Goal: Navigation & Orientation: Find specific page/section

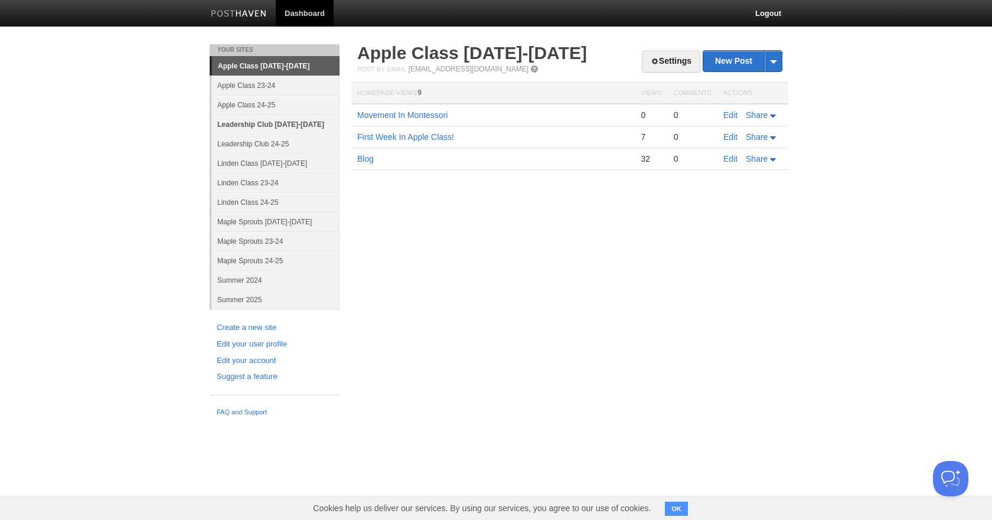
click at [250, 128] on link "Leadership Club [DATE]-[DATE]" at bounding box center [275, 124] width 128 height 19
click at [236, 165] on link "Linden Class [DATE]-[DATE]" at bounding box center [275, 163] width 128 height 19
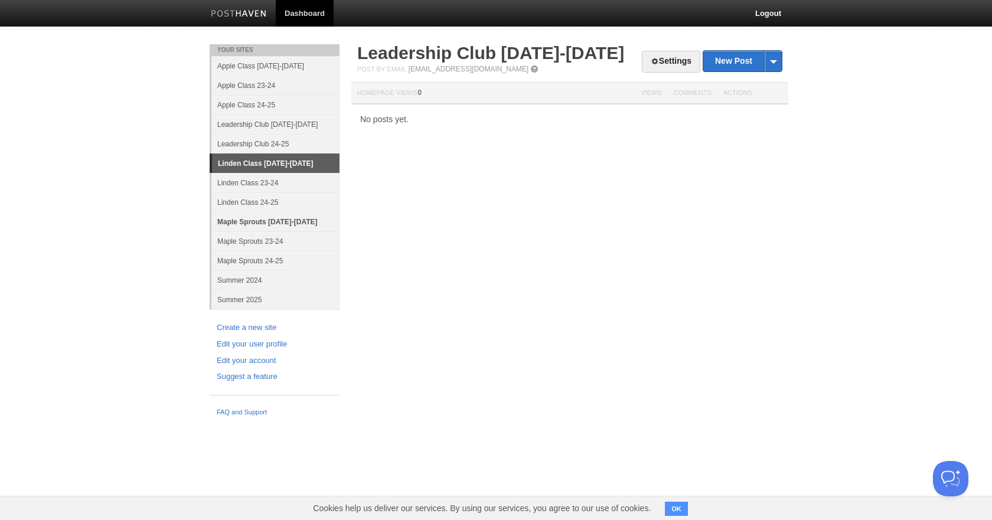
click at [250, 221] on link "Maple Sprouts [DATE]-[DATE]" at bounding box center [275, 221] width 128 height 19
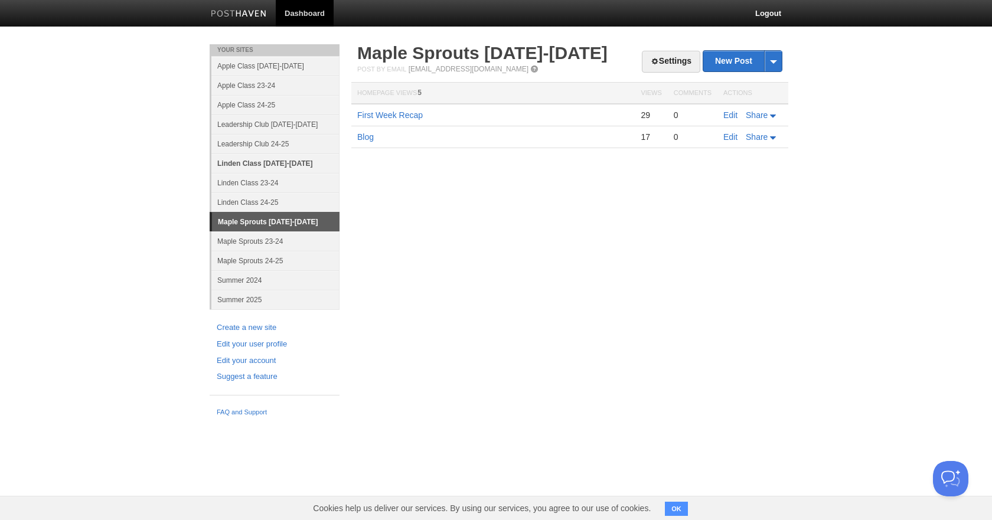
click at [288, 159] on link "Linden Class [DATE]-[DATE]" at bounding box center [275, 163] width 128 height 19
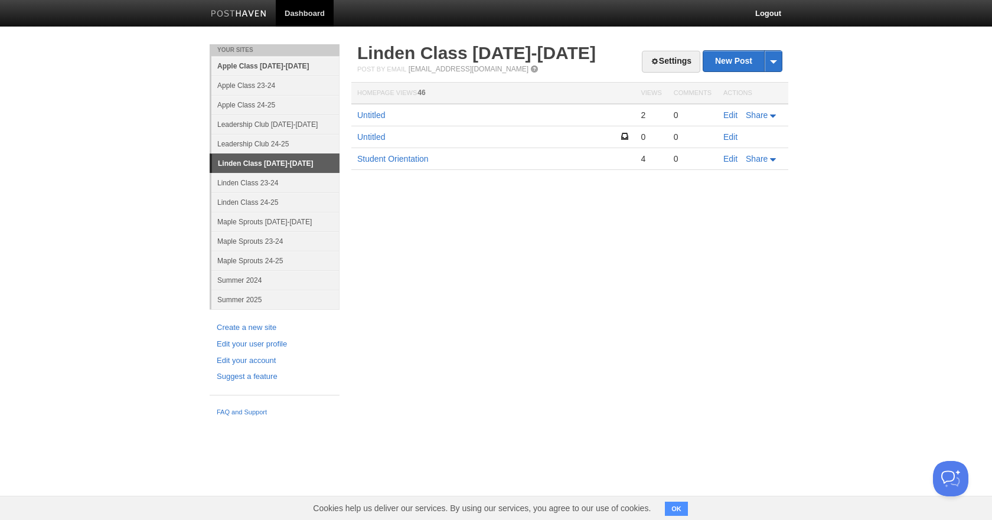
click at [278, 68] on link "Apple Class [DATE]-[DATE]" at bounding box center [275, 65] width 128 height 19
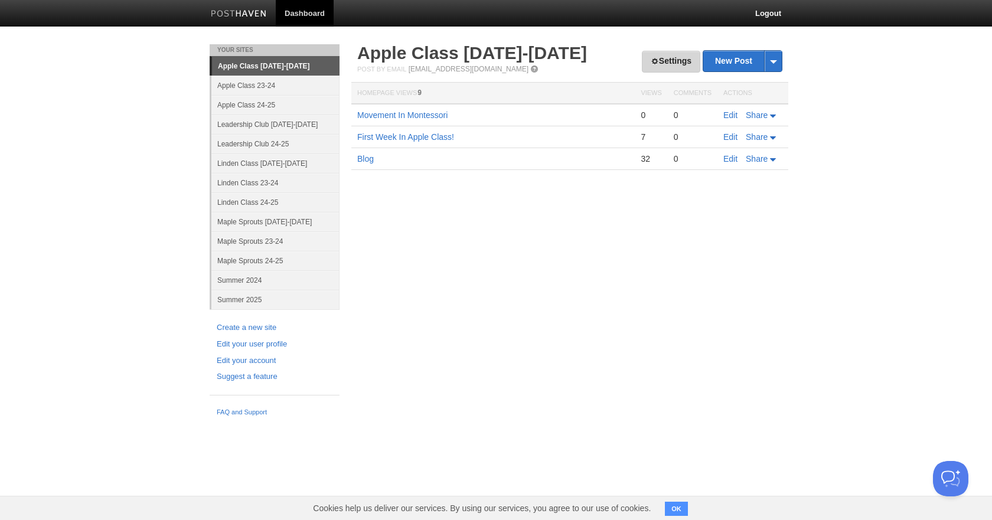
click at [670, 59] on link "Settings" at bounding box center [671, 62] width 58 height 22
